Goal: Task Accomplishment & Management: Use online tool/utility

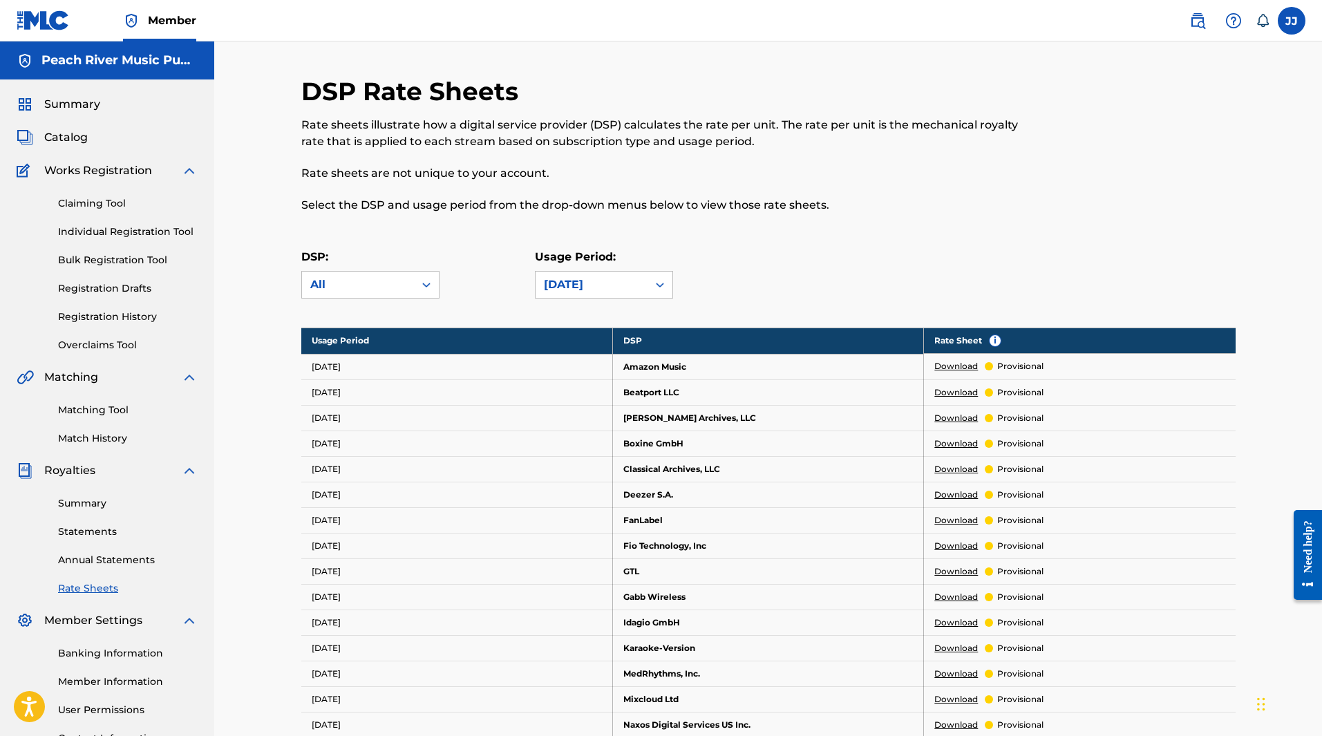
click at [95, 198] on link "Claiming Tool" at bounding box center [128, 203] width 140 height 15
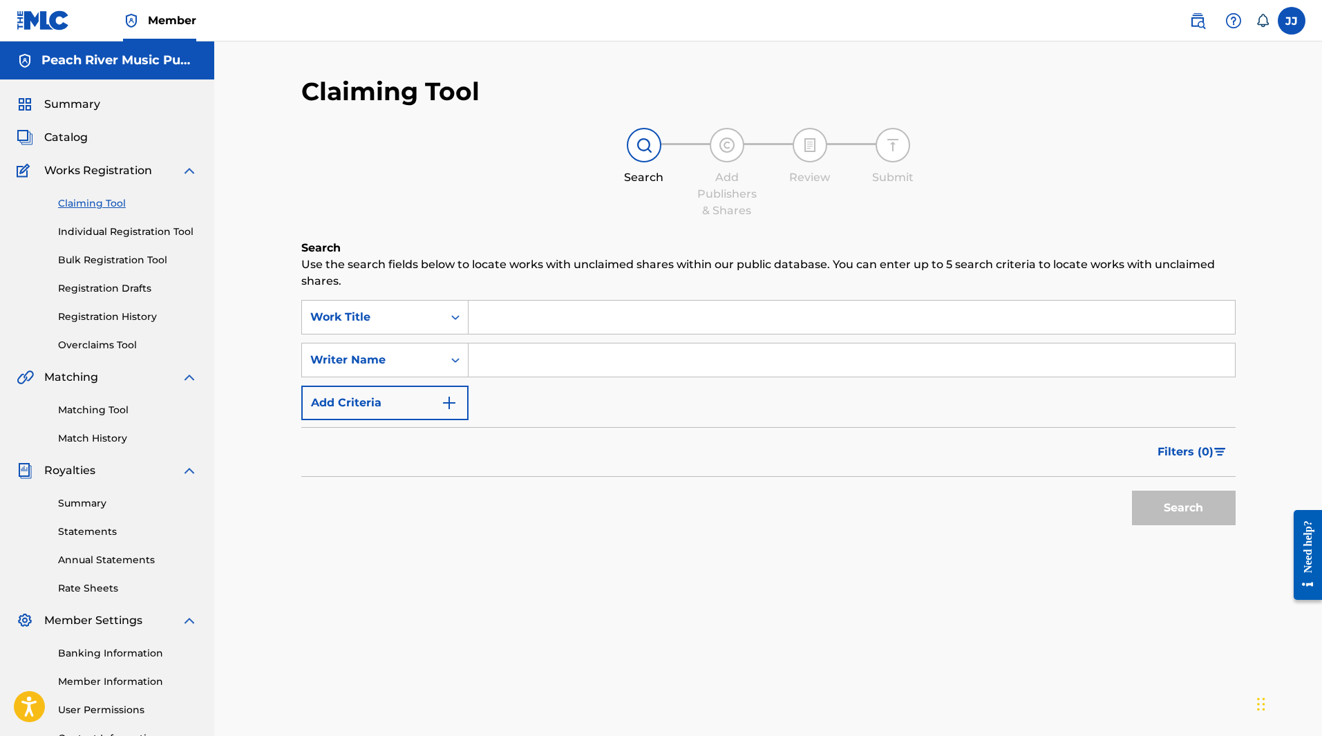
click at [529, 319] on input "Search Form" at bounding box center [851, 317] width 766 height 33
paste input "Field Trip to the Farm"
click at [1132, 491] on button "Search" at bounding box center [1184, 508] width 104 height 35
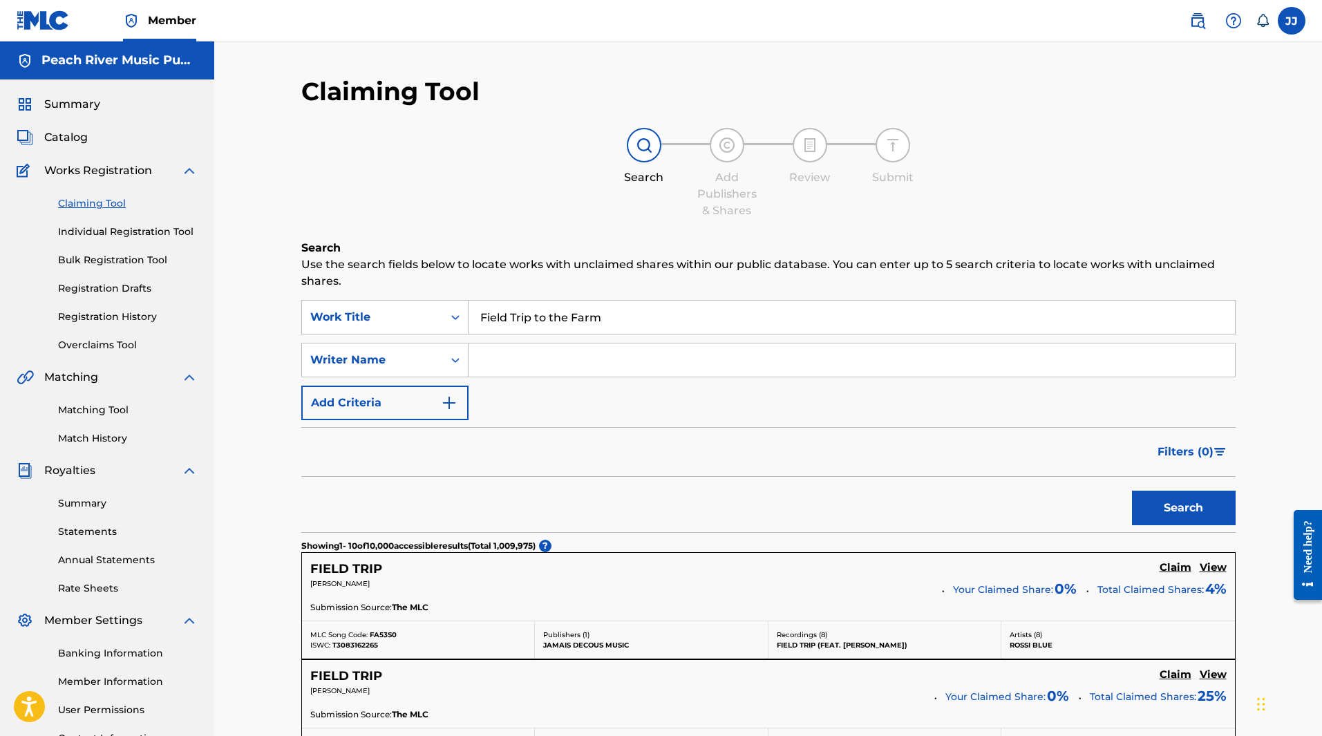
drag, startPoint x: 609, startPoint y: 321, endPoint x: 381, endPoint y: 258, distance: 236.3
paste input "If You Should Meet An Elephant"
click at [1132, 491] on button "Search" at bounding box center [1184, 508] width 104 height 35
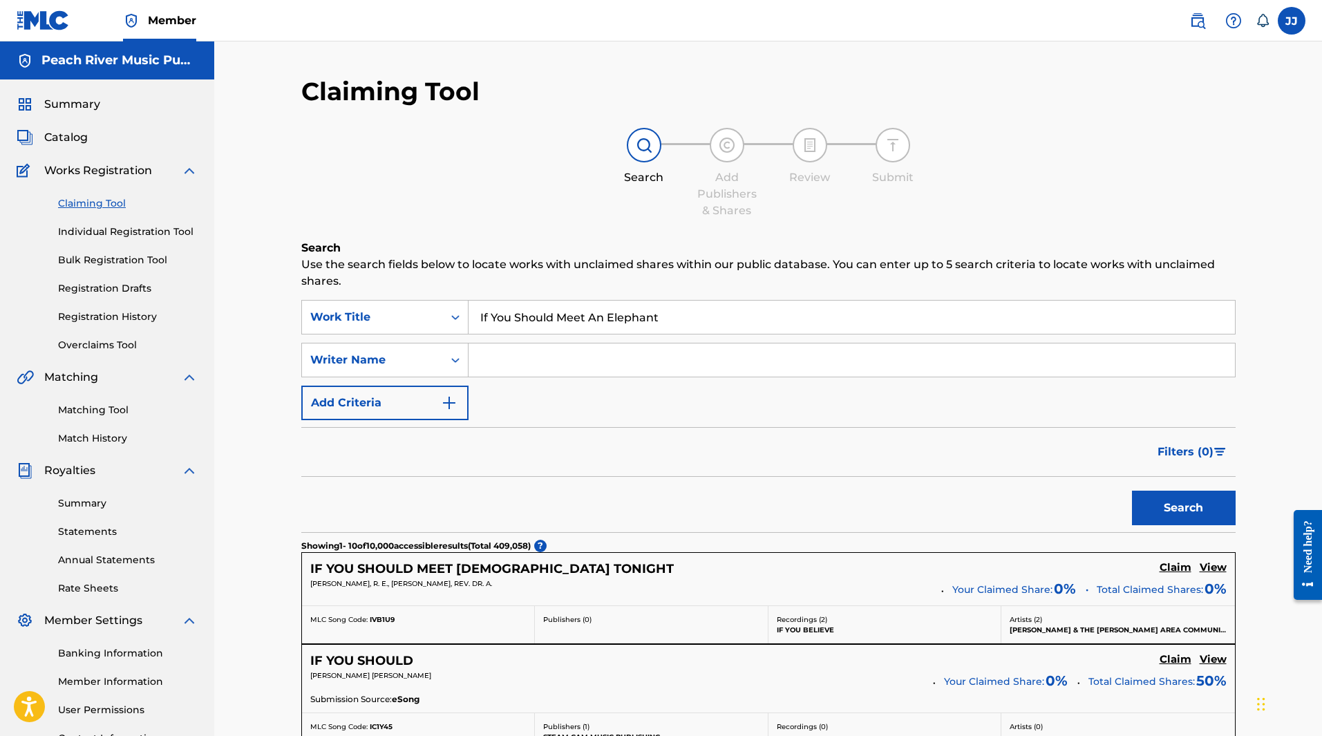
drag, startPoint x: 705, startPoint y: 317, endPoint x: 290, endPoint y: 188, distance: 434.8
paste input "Field Trip to the [GEOGRAPHIC_DATA]"
click at [1132, 491] on button "Search" at bounding box center [1184, 508] width 104 height 35
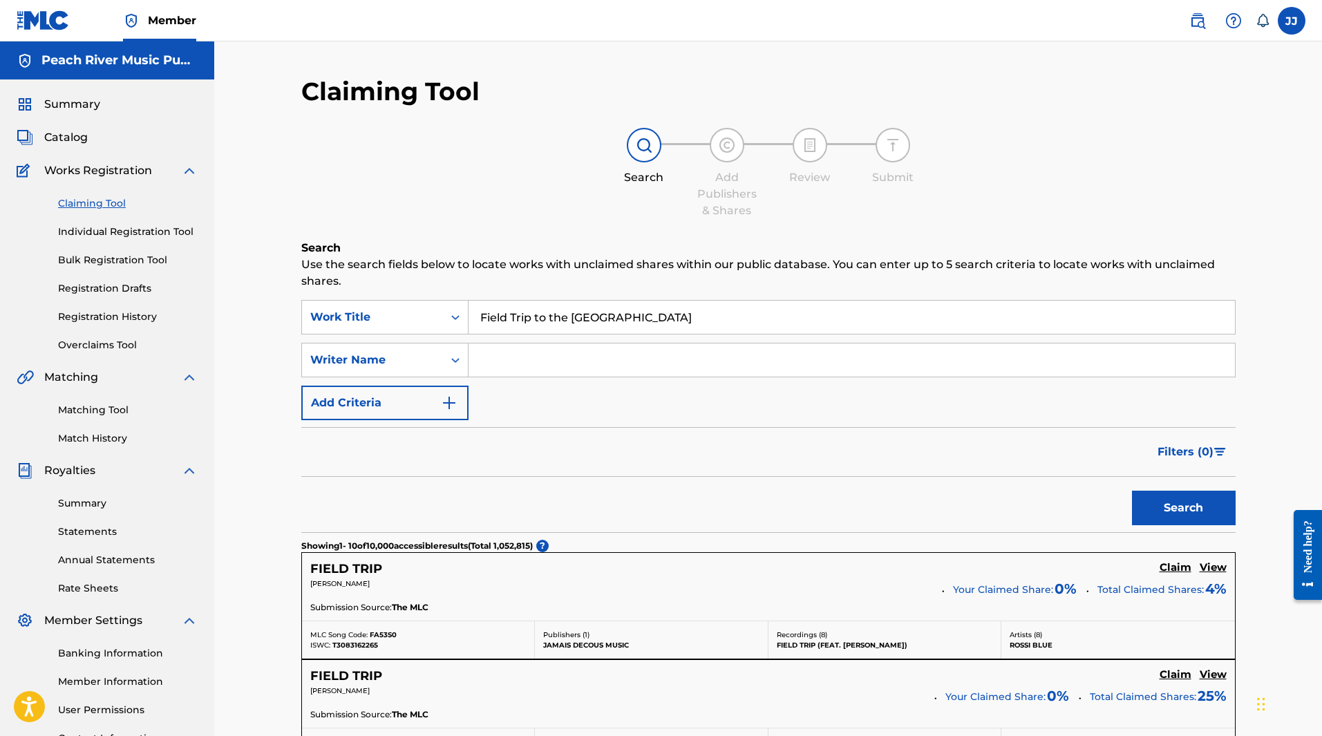
drag, startPoint x: 642, startPoint y: 323, endPoint x: 410, endPoint y: 284, distance: 235.4
paste input "Farm"
click at [1132, 491] on button "Search" at bounding box center [1184, 508] width 104 height 35
drag, startPoint x: 693, startPoint y: 315, endPoint x: 428, endPoint y: 307, distance: 265.4
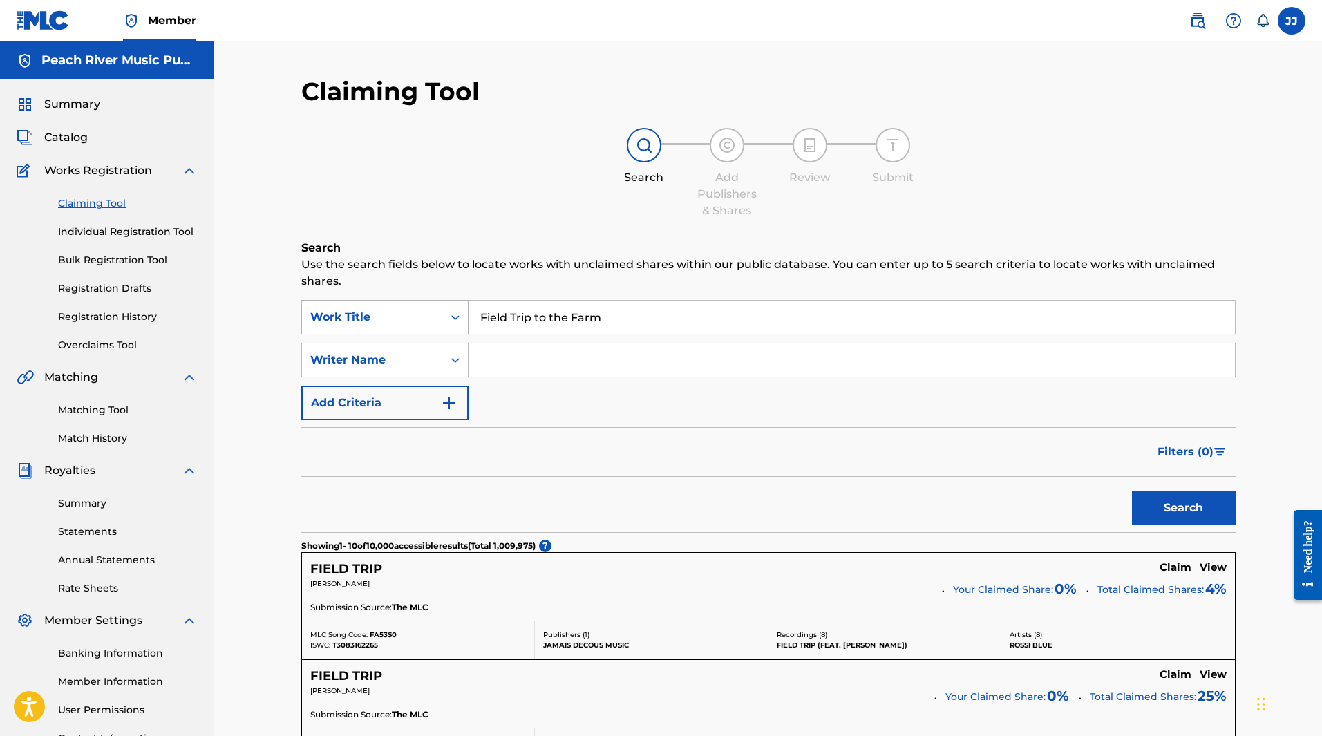
click at [428, 307] on div "SearchWithCriteria75773af6-8c9a-4af4-ba2e-34e87ec391a9 Work Title Field Trip to…" at bounding box center [768, 317] width 934 height 35
paste input "Take the Elevator"
type input "Take the Elevator"
click at [1132, 491] on button "Search" at bounding box center [1184, 508] width 104 height 35
